Goal: Task Accomplishment & Management: Use online tool/utility

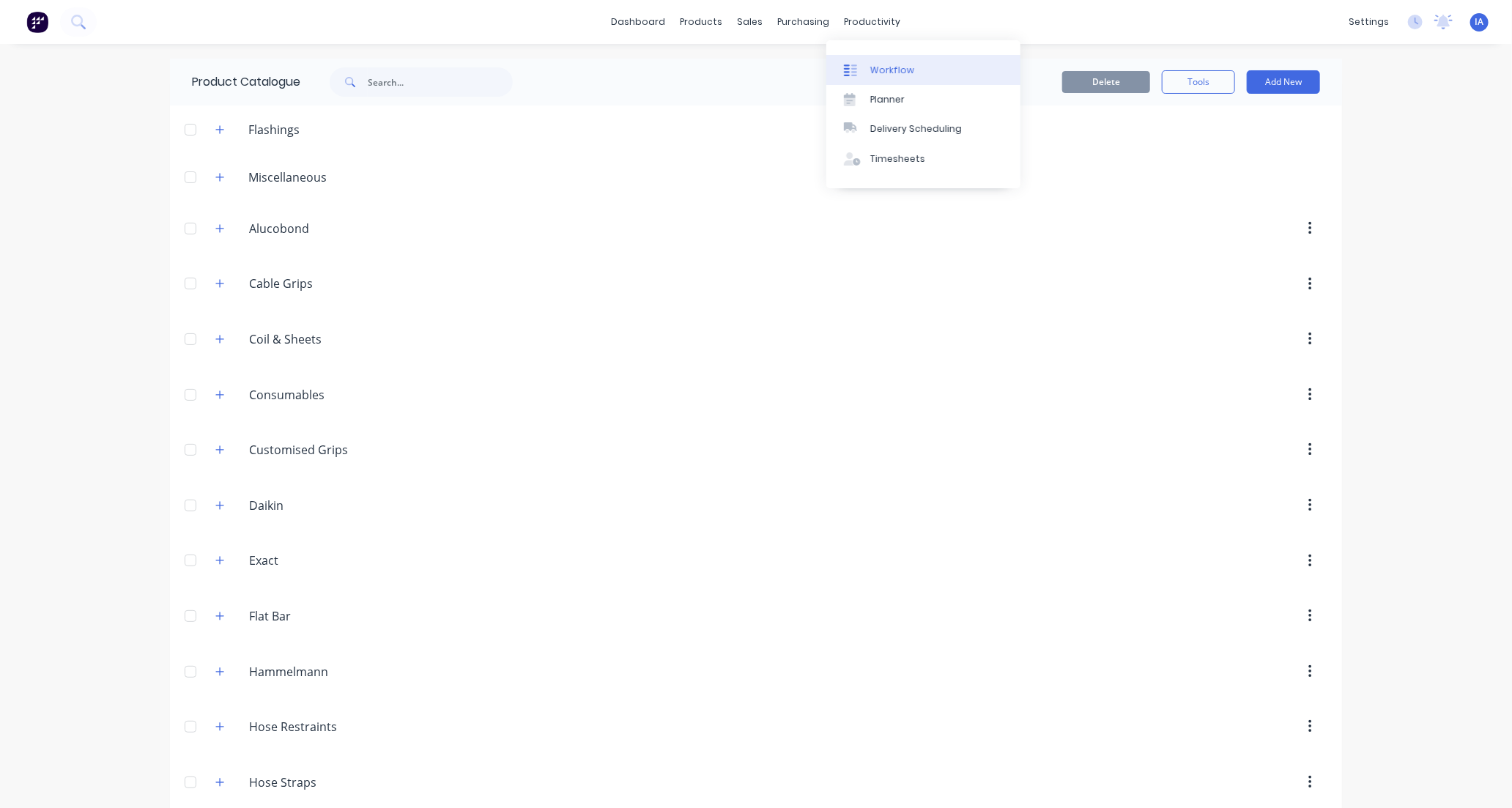
click at [891, 67] on div "Workflow" at bounding box center [892, 70] width 44 height 13
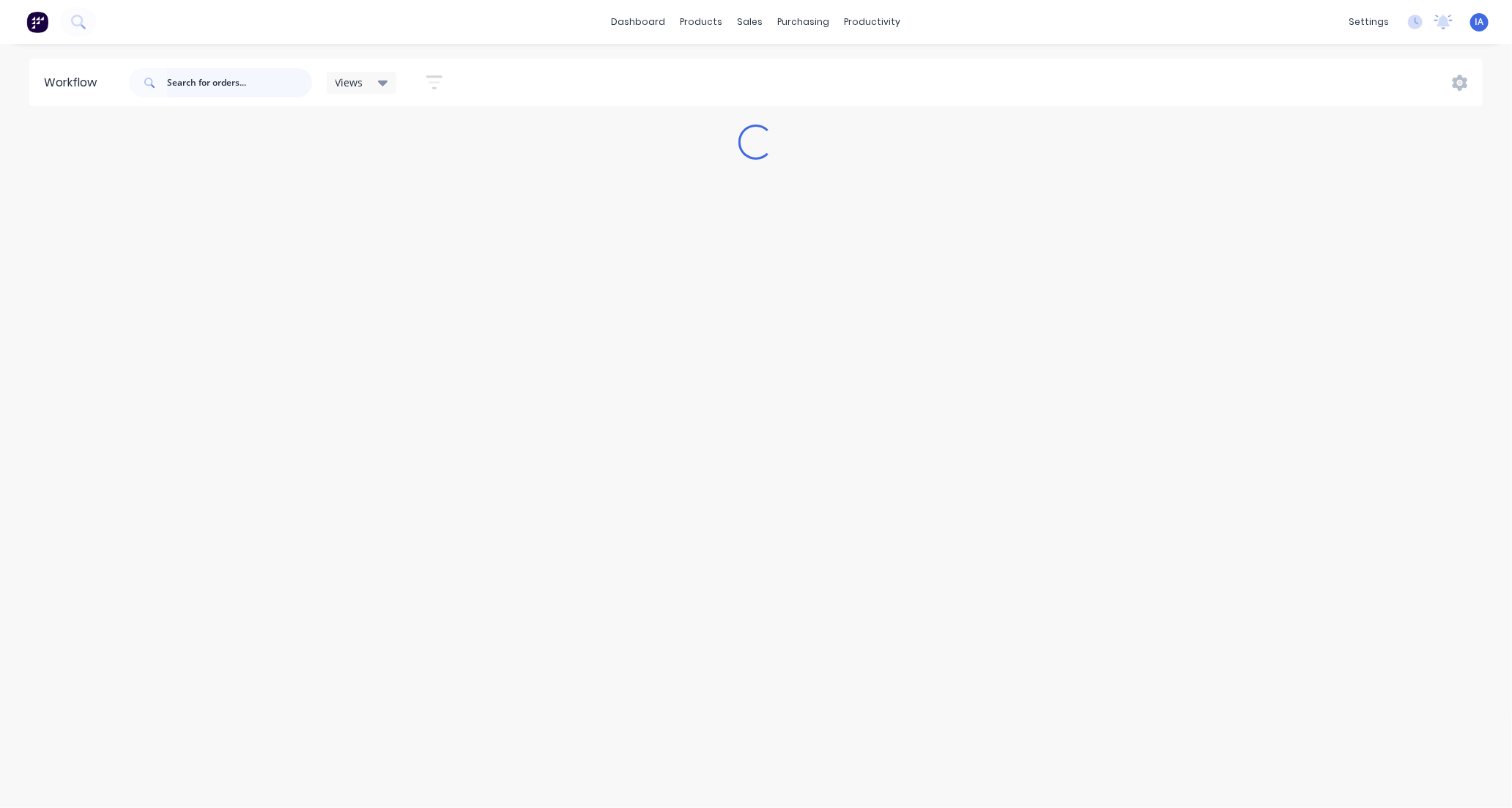
click at [197, 77] on input "text" at bounding box center [239, 83] width 145 height 30
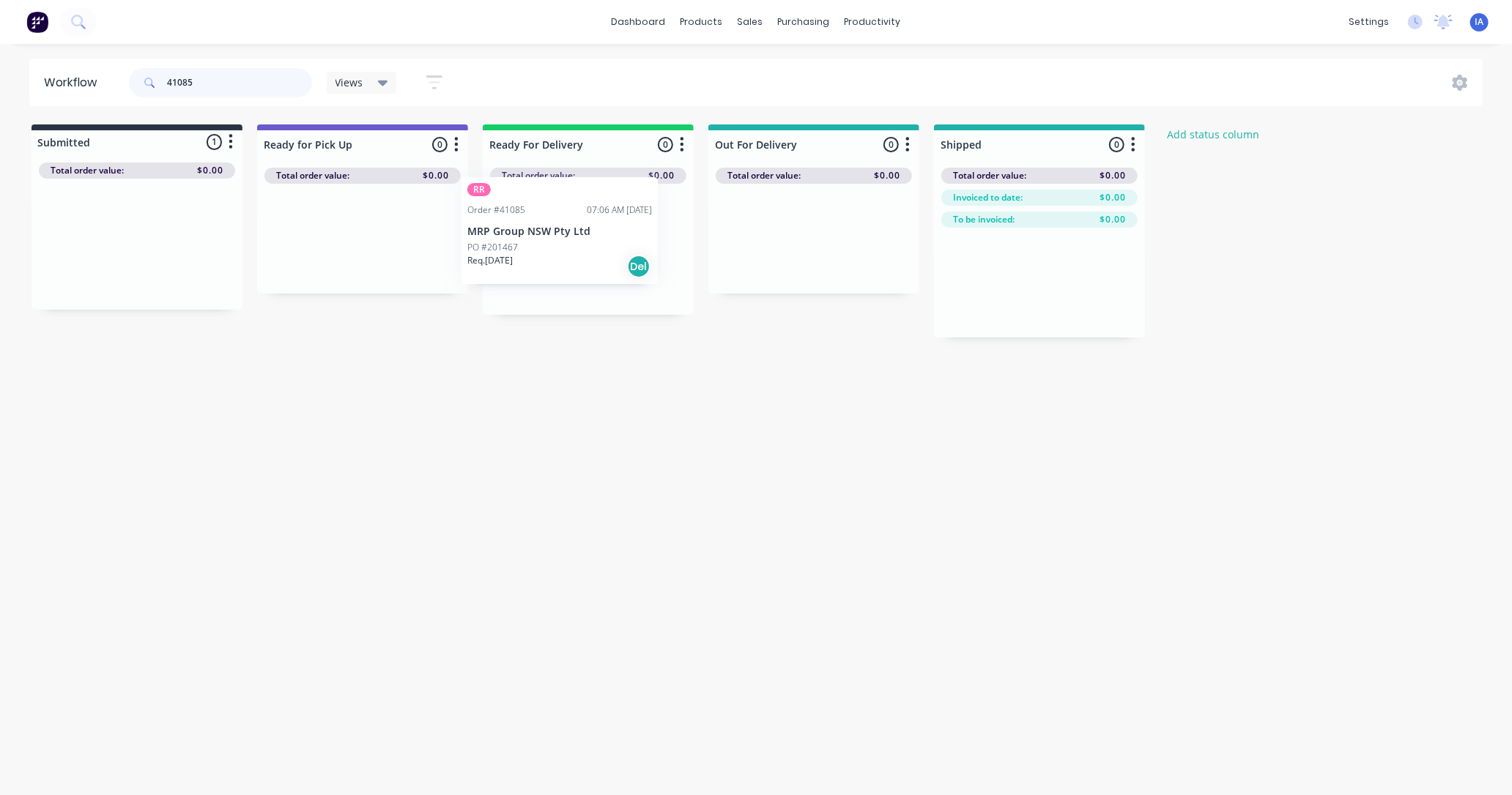
drag, startPoint x: 141, startPoint y: 266, endPoint x: 570, endPoint y: 254, distance: 429.2
click at [570, 254] on div "Submitted 1 Status colour #273444 hex #273444 Save Cancel Summaries Total order…" at bounding box center [786, 230] width 1593 height 213
type input "4"
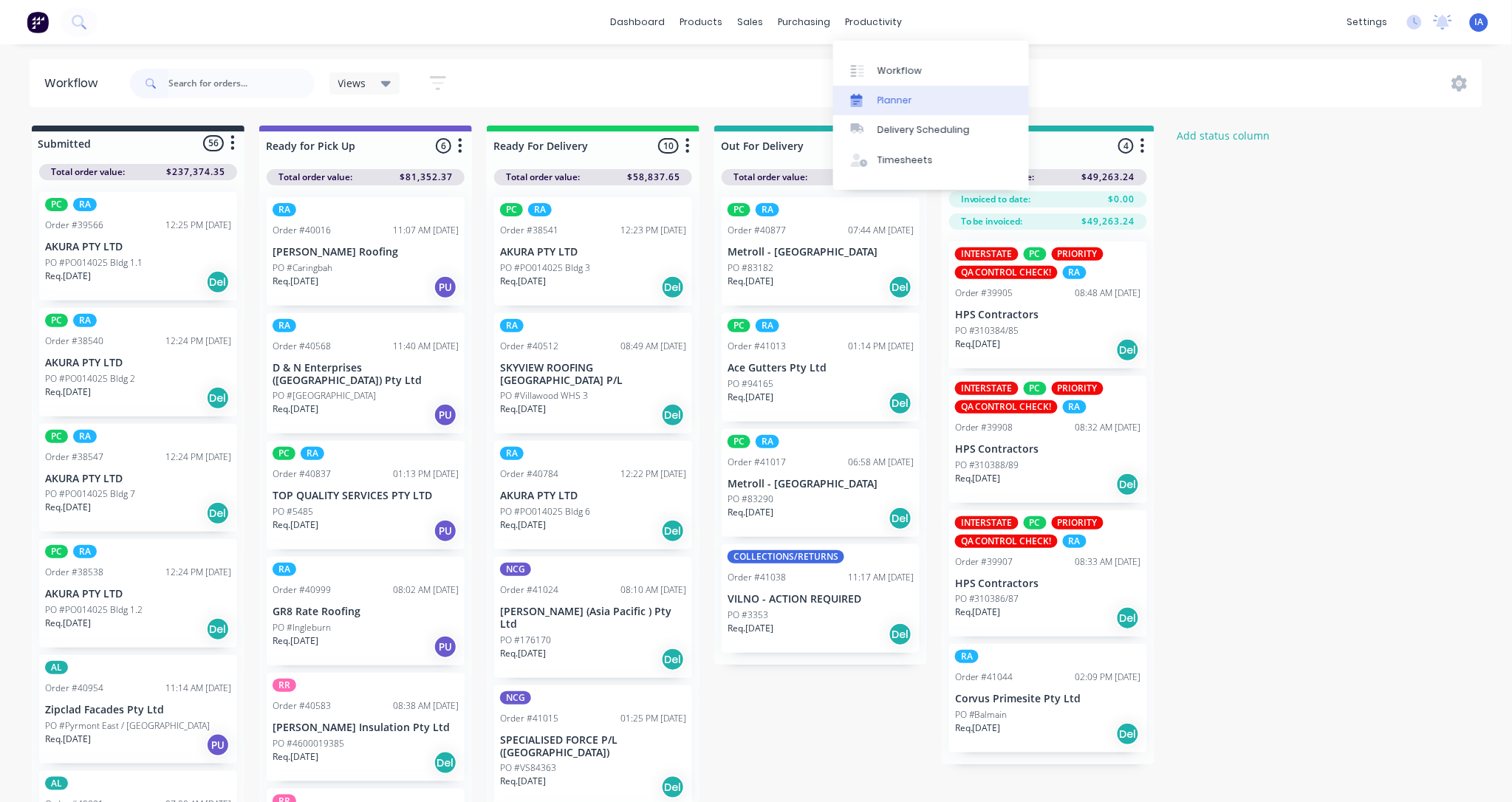
click at [934, 98] on link "Planner" at bounding box center [931, 100] width 196 height 30
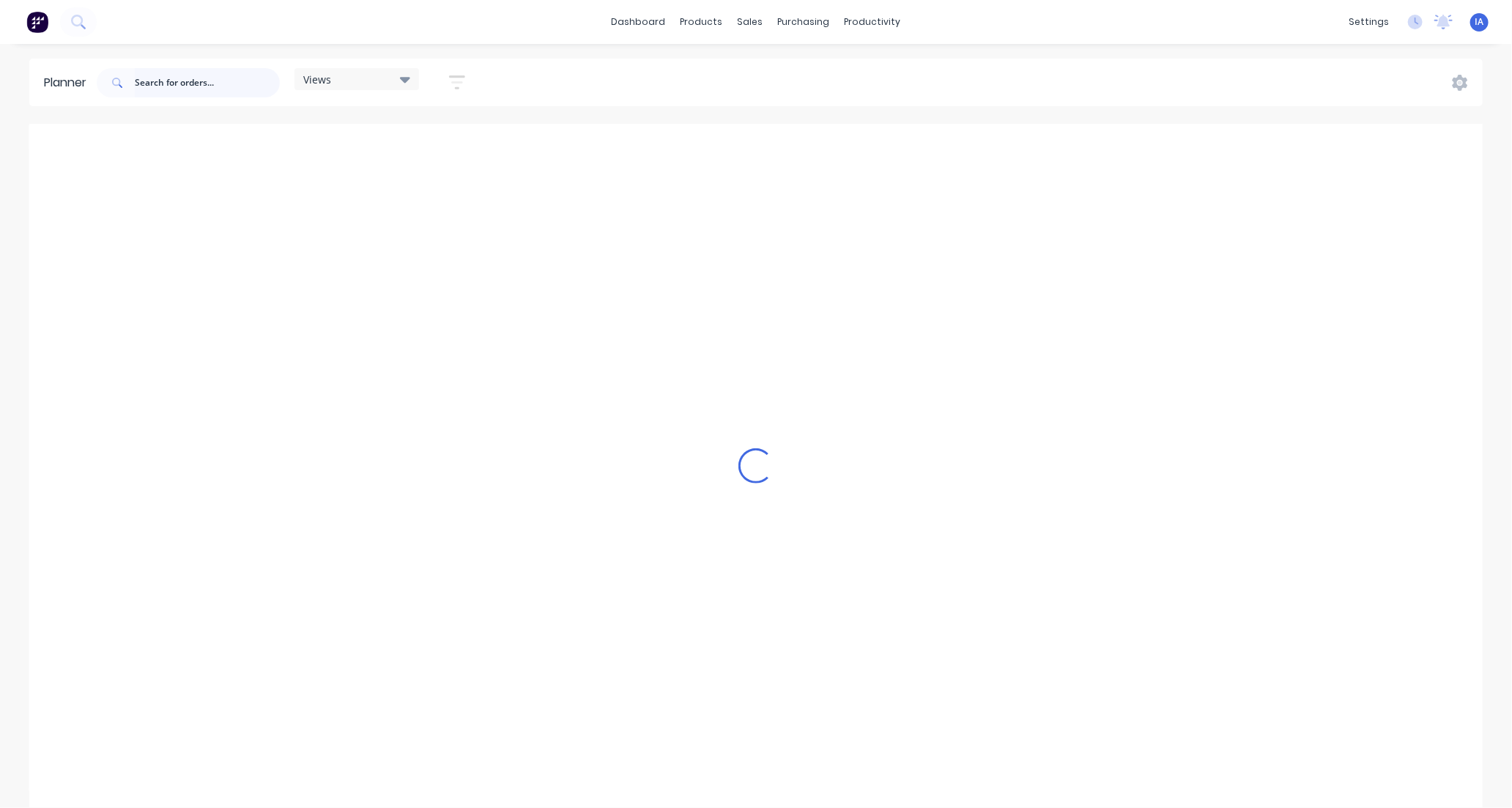
click at [192, 77] on input "text" at bounding box center [207, 83] width 145 height 30
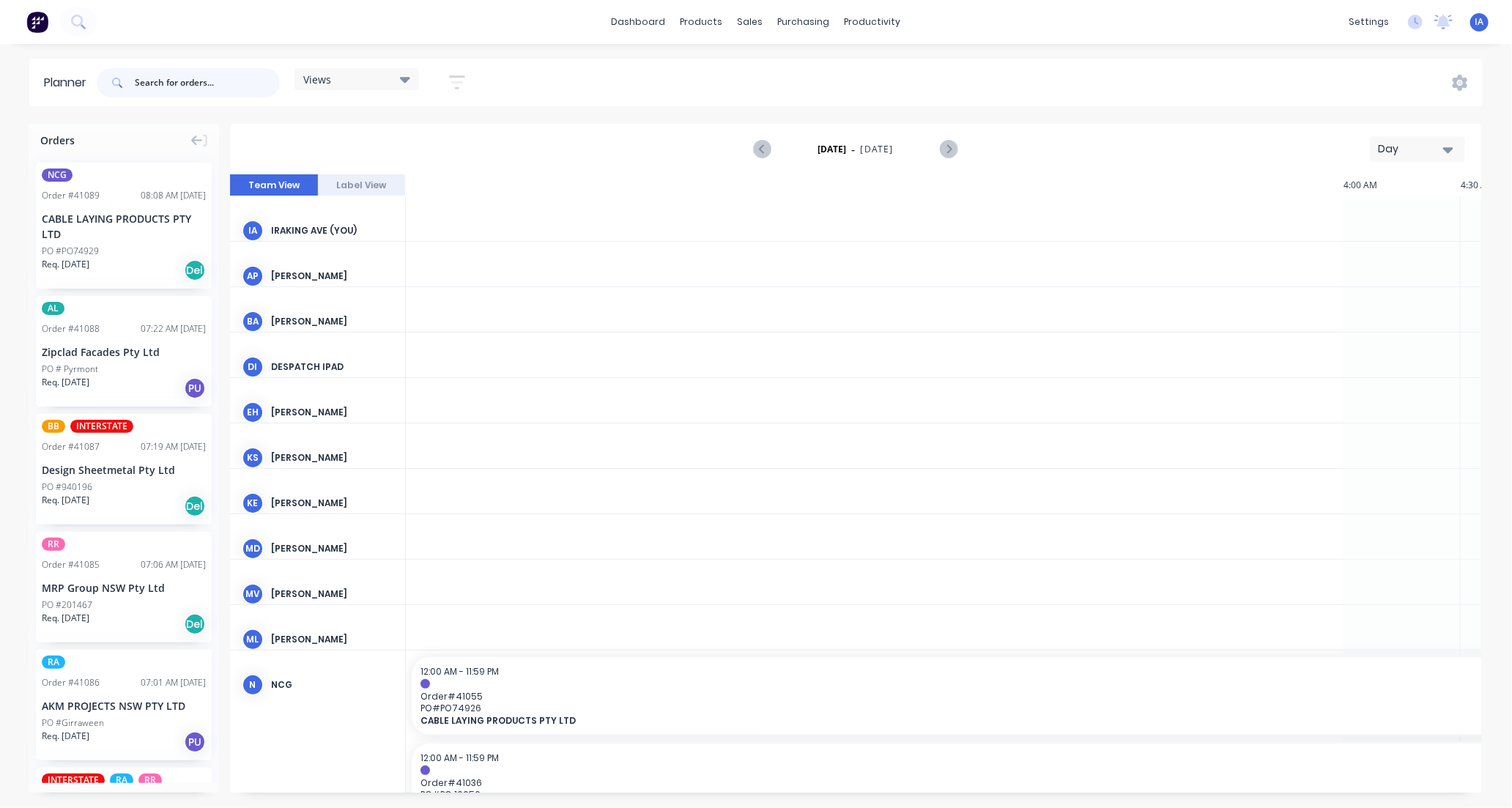
scroll to position [0, 1876]
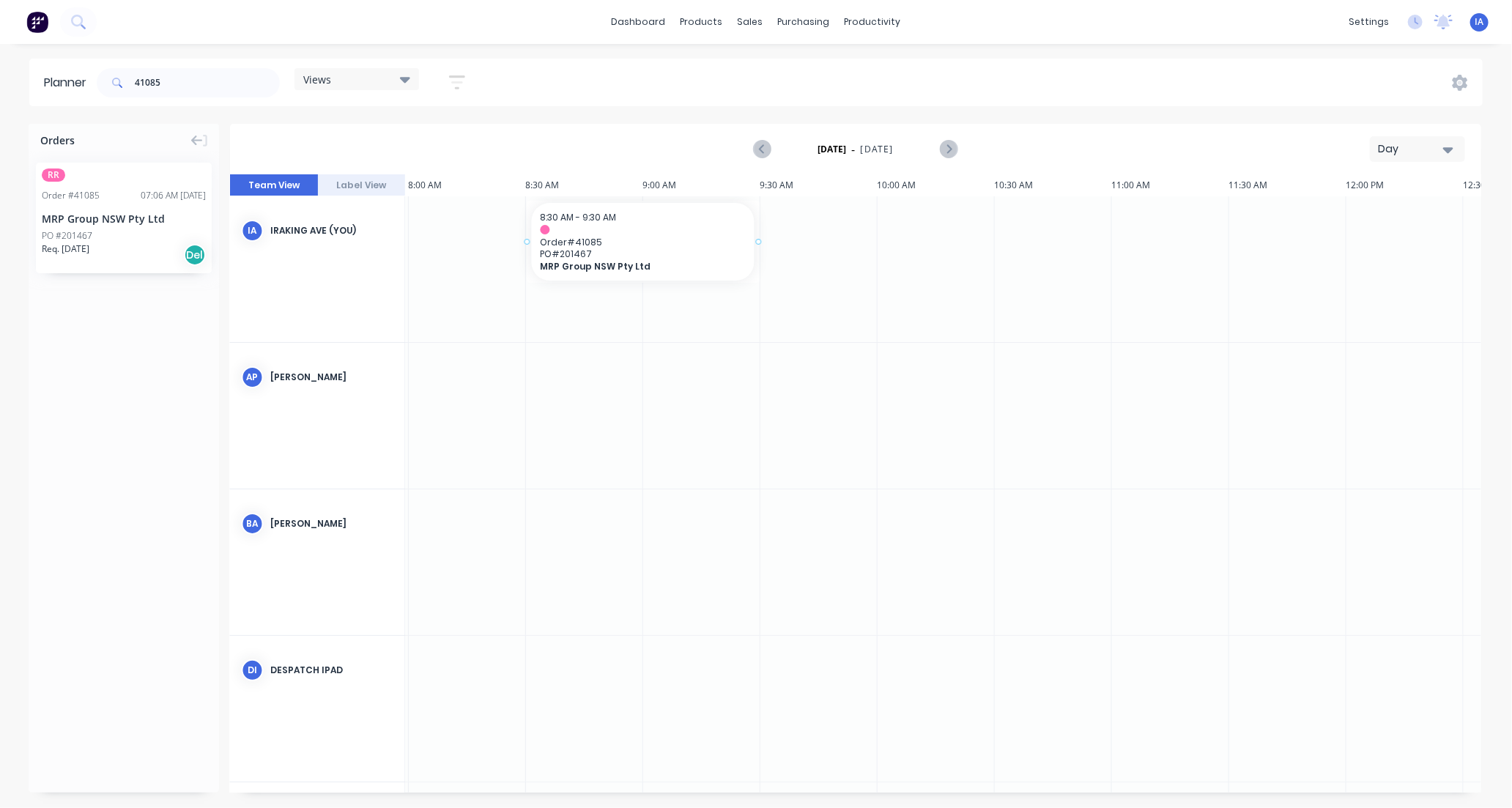
drag, startPoint x: 120, startPoint y: 248, endPoint x: 538, endPoint y: 218, distance: 419.1
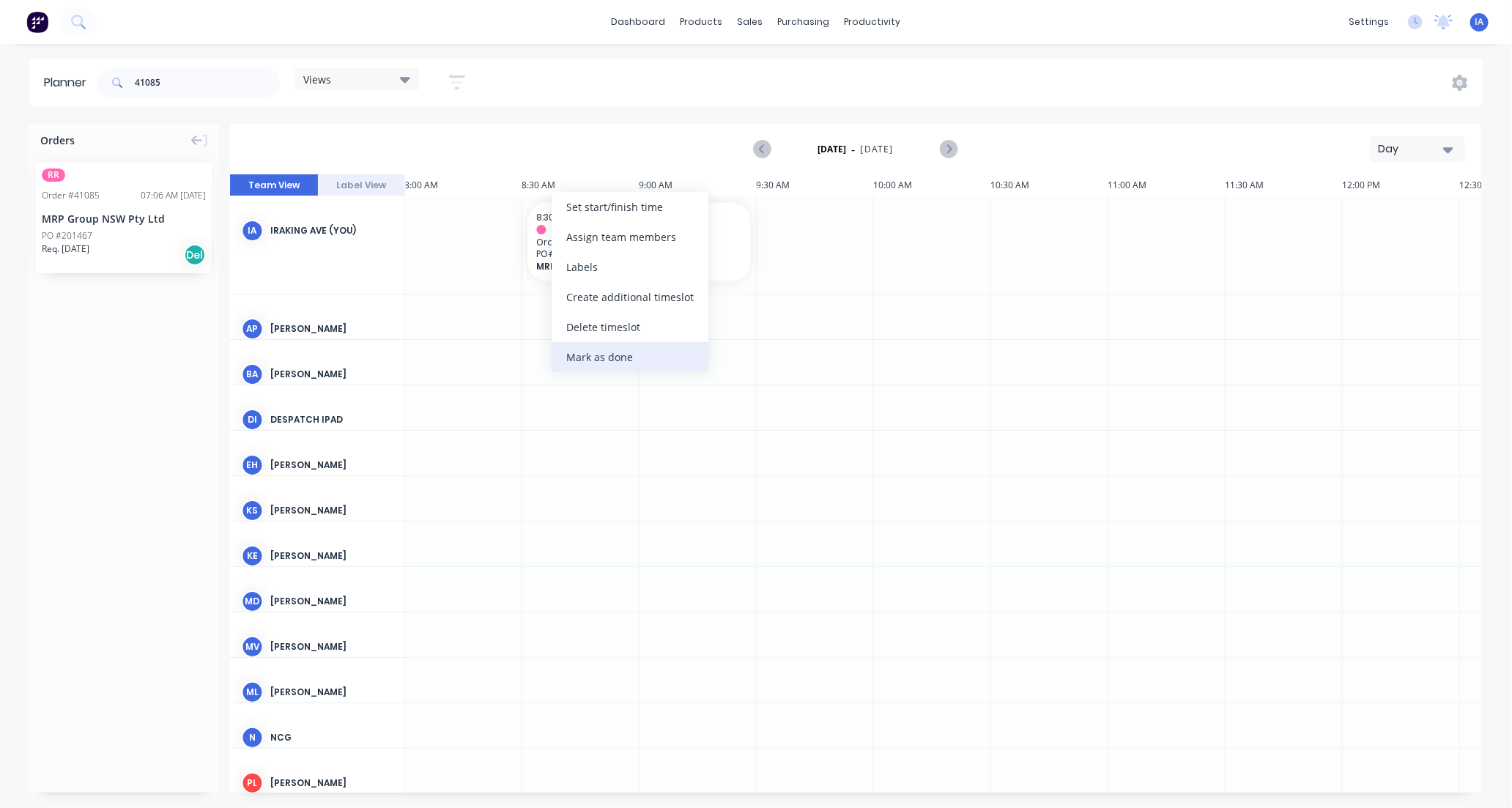
click at [639, 357] on div "Mark as done" at bounding box center [630, 357] width 157 height 30
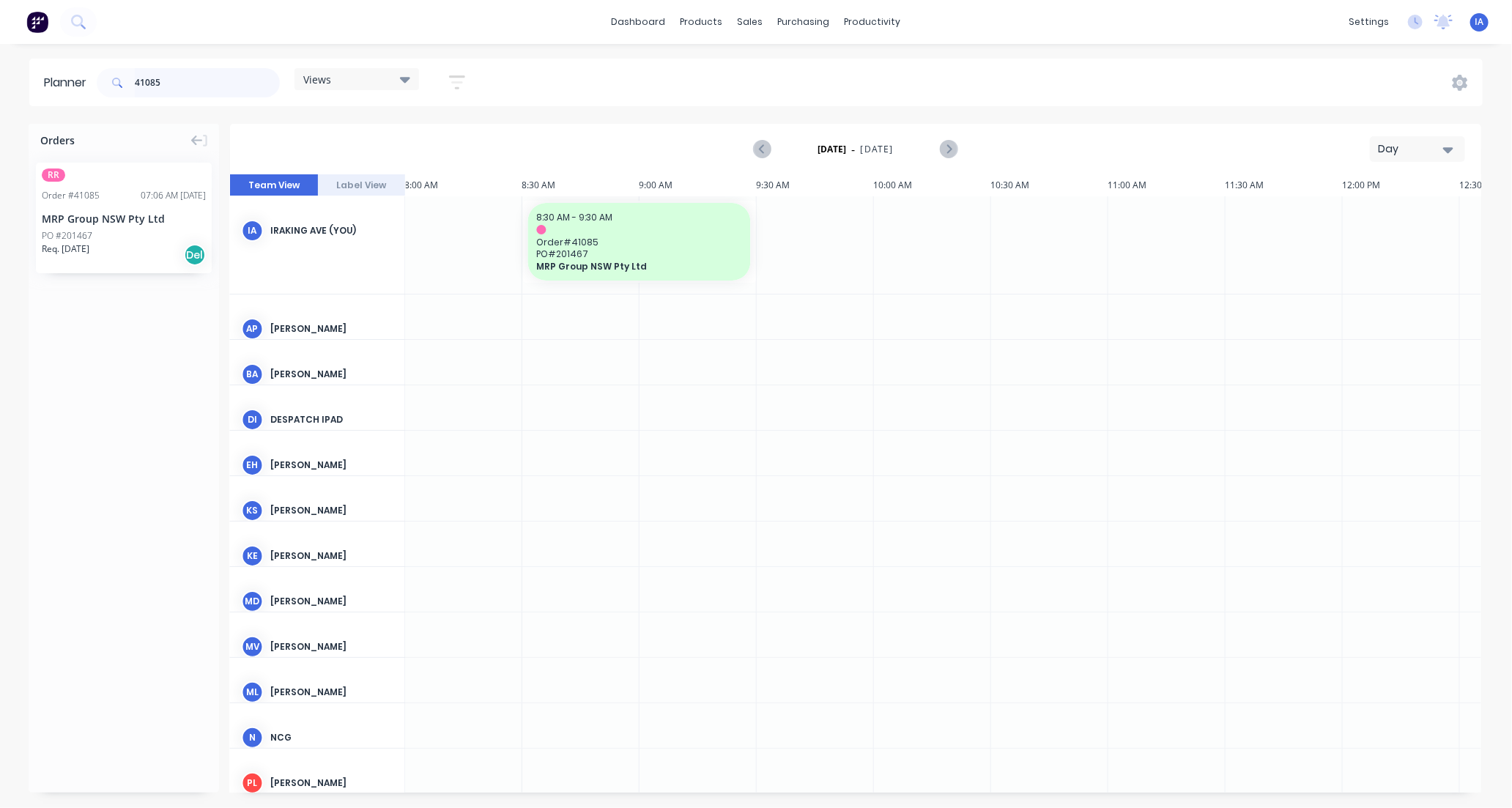
click at [178, 74] on input "41085" at bounding box center [207, 83] width 145 height 30
type input "4"
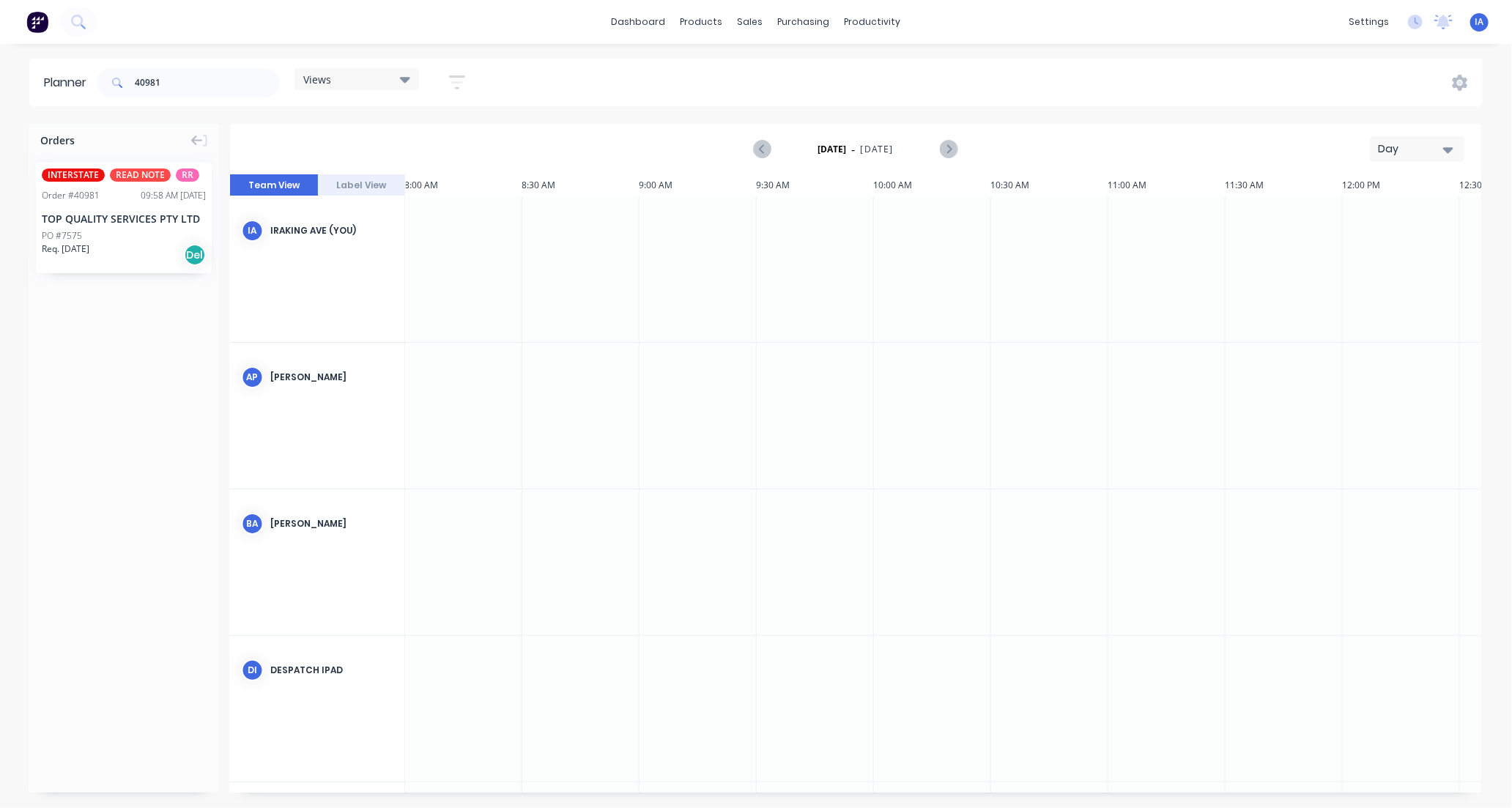
click at [1447, 147] on icon "button" at bounding box center [1448, 150] width 10 height 6
click at [1390, 250] on div "Month" at bounding box center [1391, 247] width 145 height 30
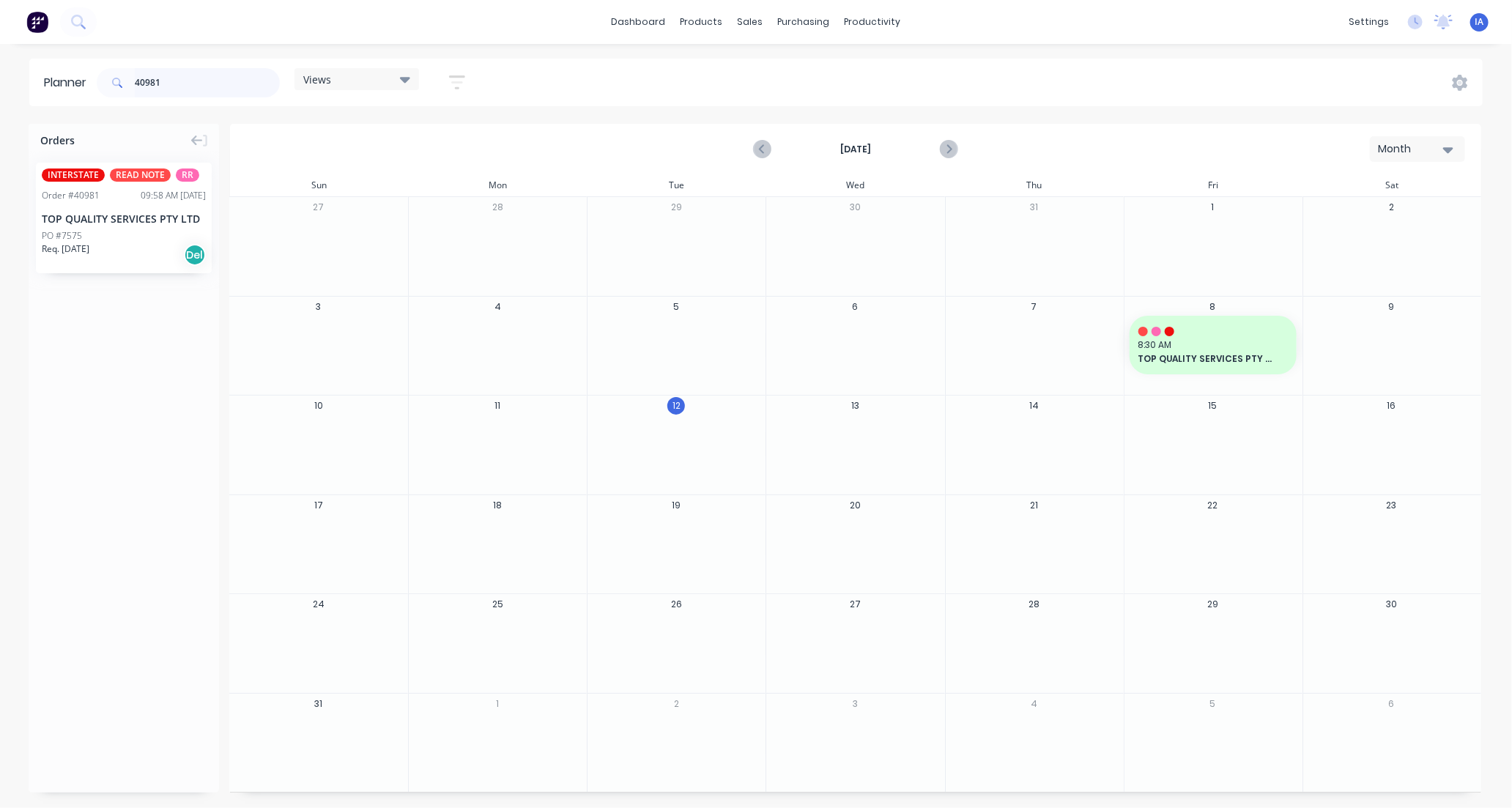
click at [192, 72] on input "40981" at bounding box center [207, 83] width 145 height 30
type input "4"
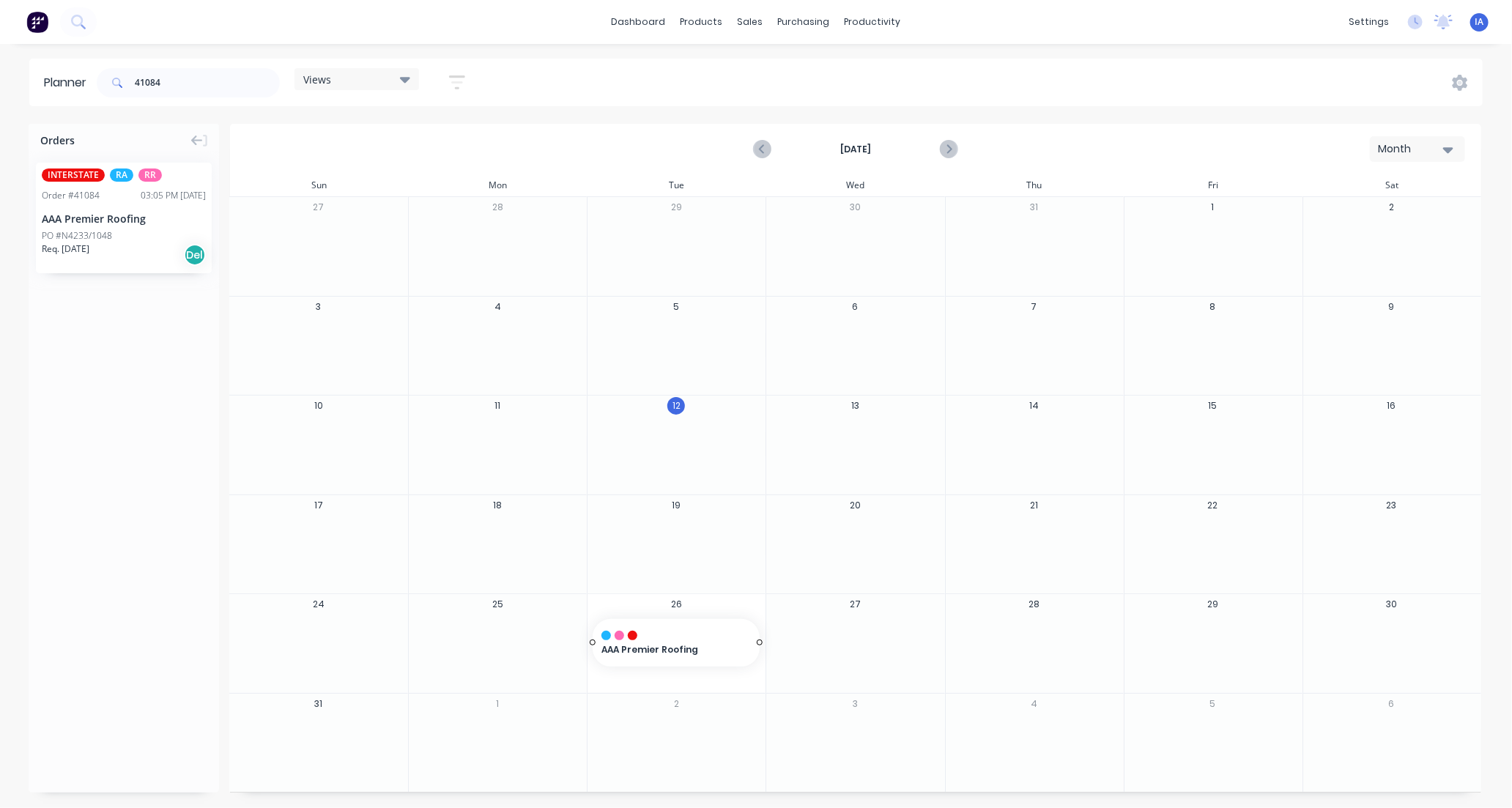
drag, startPoint x: 124, startPoint y: 239, endPoint x: 714, endPoint y: 625, distance: 705.1
click at [192, 81] on input "41084" at bounding box center [207, 83] width 145 height 30
type input "4"
